Goal: Find specific page/section: Find specific page/section

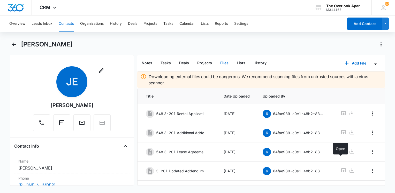
scroll to position [108, 0]
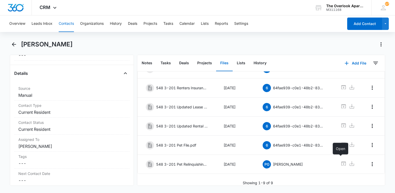
click at [70, 23] on button "Contacts" at bounding box center [66, 24] width 15 height 17
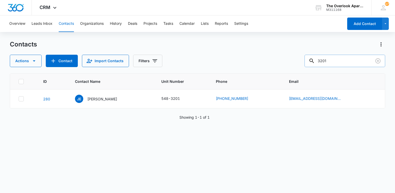
click at [334, 60] on input "3201" at bounding box center [345, 61] width 81 height 12
click at [121, 133] on div "ID Contact Name Unit Number Phone Email 280 [PERSON_NAME] 548-3201 [PHONE_NUMBE…" at bounding box center [198, 129] width 376 height 113
click at [347, 64] on input "text" at bounding box center [348, 61] width 73 height 12
type input "9308"
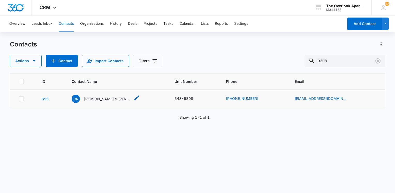
click at [85, 100] on div "CR [PERSON_NAME] & [PERSON_NAME]" at bounding box center [101, 99] width 59 height 8
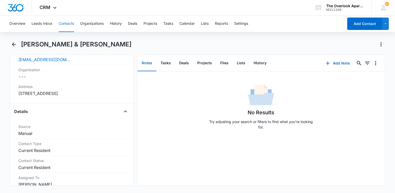
scroll to position [103, 0]
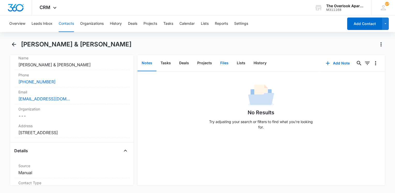
click at [221, 68] on button "Files" at bounding box center [224, 63] width 17 height 16
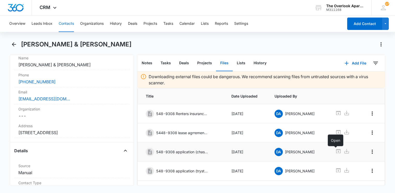
click at [336, 153] on icon at bounding box center [338, 151] width 5 height 4
click at [335, 171] on icon at bounding box center [338, 171] width 6 height 6
